Goal: Find specific page/section: Find specific page/section

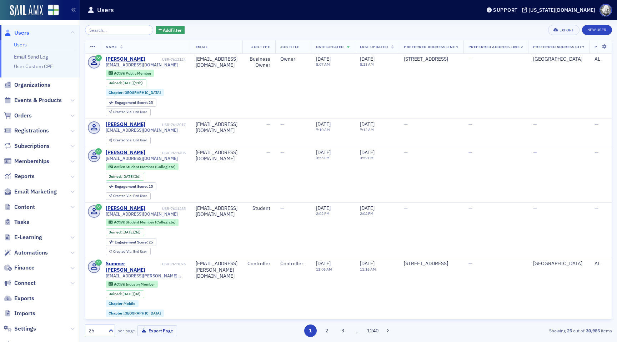
click at [27, 172] on span "Reports" at bounding box center [40, 176] width 80 height 15
click at [27, 175] on span "Reports" at bounding box center [24, 176] width 20 height 8
click at [578, 12] on div "[US_STATE][DOMAIN_NAME]" at bounding box center [561, 10] width 67 height 6
